Goal: Task Accomplishment & Management: Complete application form

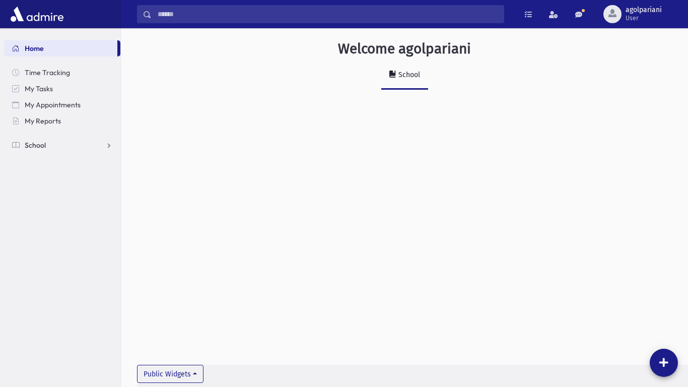
click at [40, 143] on span "School" at bounding box center [35, 145] width 21 height 9
click at [58, 175] on span "Attendance" at bounding box center [48, 177] width 37 height 9
click at [65, 187] on link "Entry" at bounding box center [62, 193] width 116 height 16
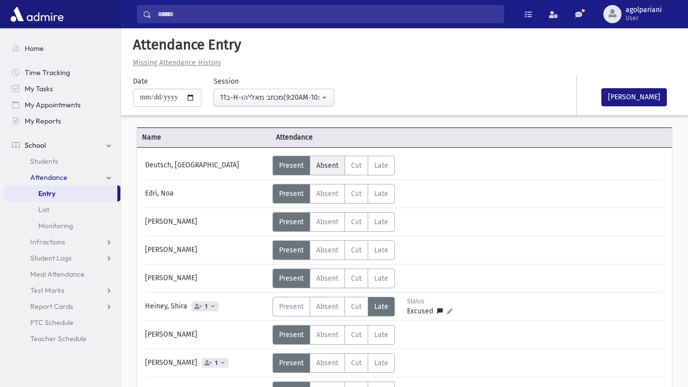
click at [334, 163] on span "Absent" at bounding box center [327, 165] width 22 height 9
click at [319, 277] on span "Absent" at bounding box center [327, 278] width 22 height 9
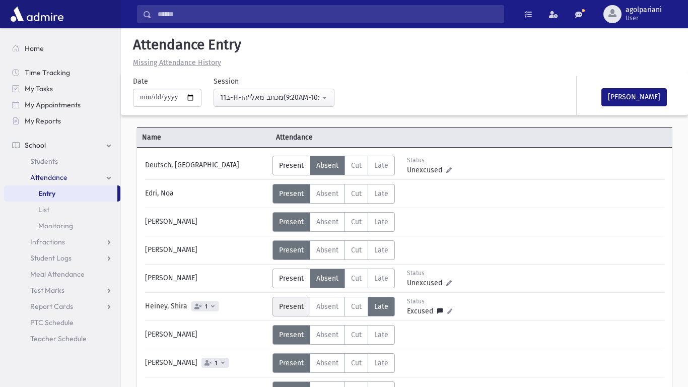
click at [286, 309] on span "Present" at bounding box center [291, 306] width 25 height 9
click at [376, 309] on span "Late" at bounding box center [381, 306] width 14 height 9
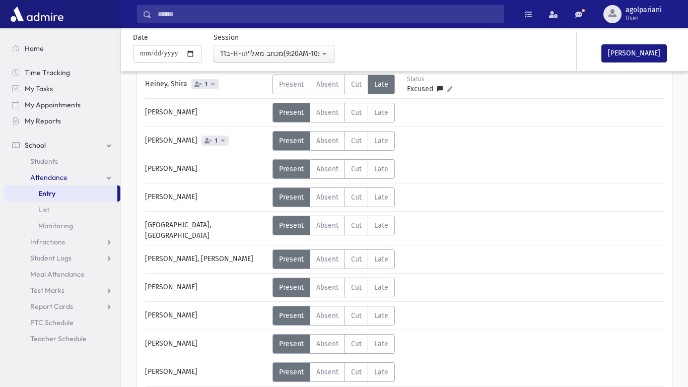
scroll to position [224, 0]
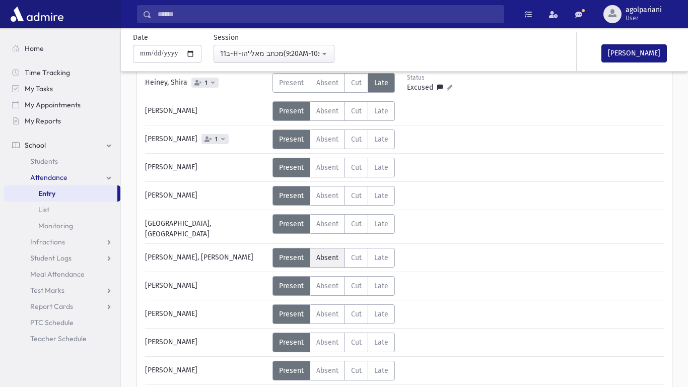
click at [316, 253] on span "Absent" at bounding box center [327, 257] width 22 height 9
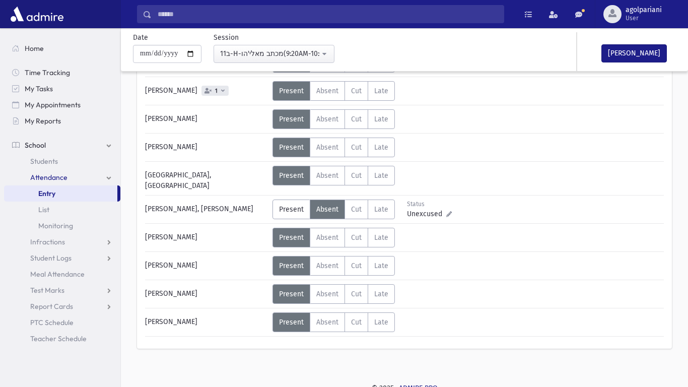
scroll to position [273, 0]
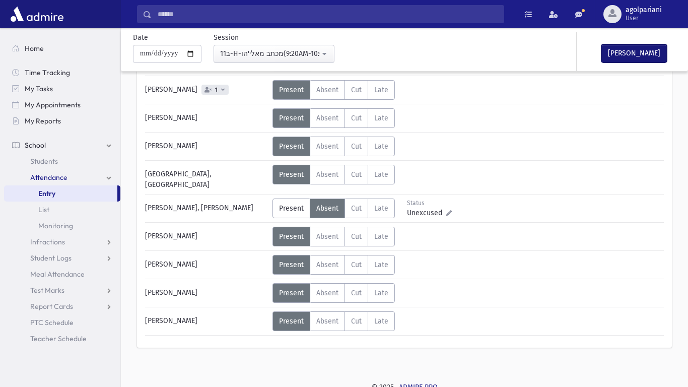
click at [620, 59] on button "[PERSON_NAME]" at bounding box center [633, 53] width 65 height 18
click at [387, 61] on div "**********" at bounding box center [313, 47] width 370 height 31
